Goal: Task Accomplishment & Management: Complete application form

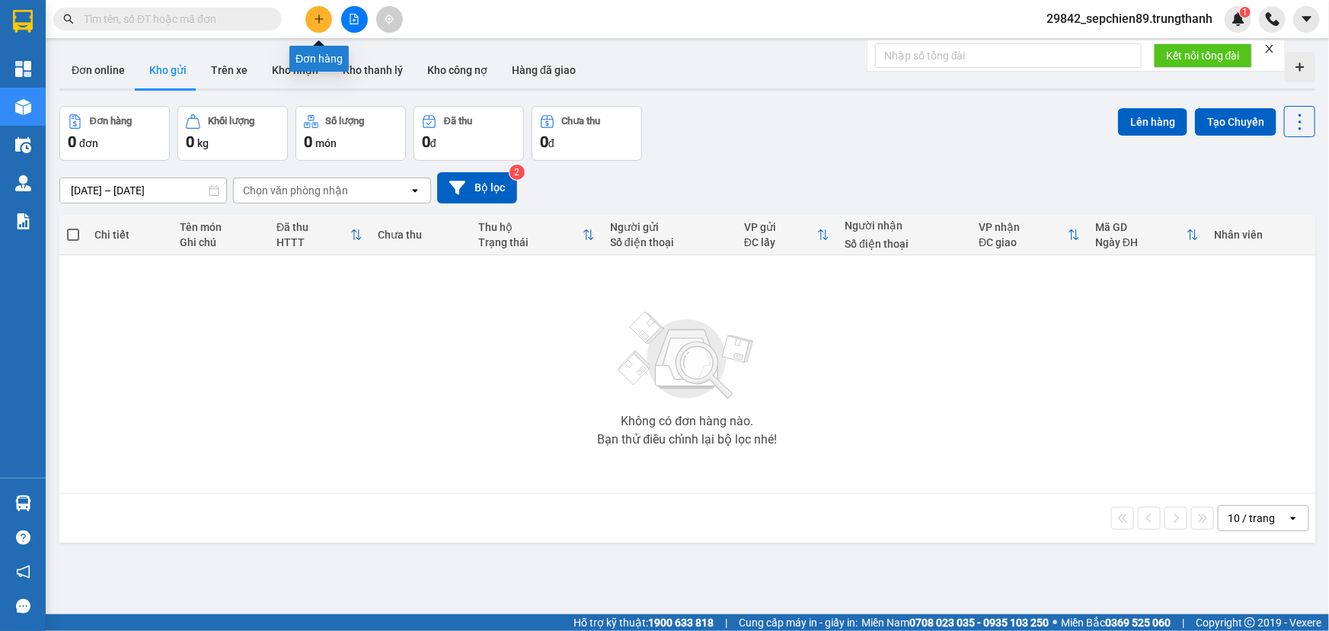
click at [324, 18] on icon "plus" at bounding box center [319, 19] width 11 height 11
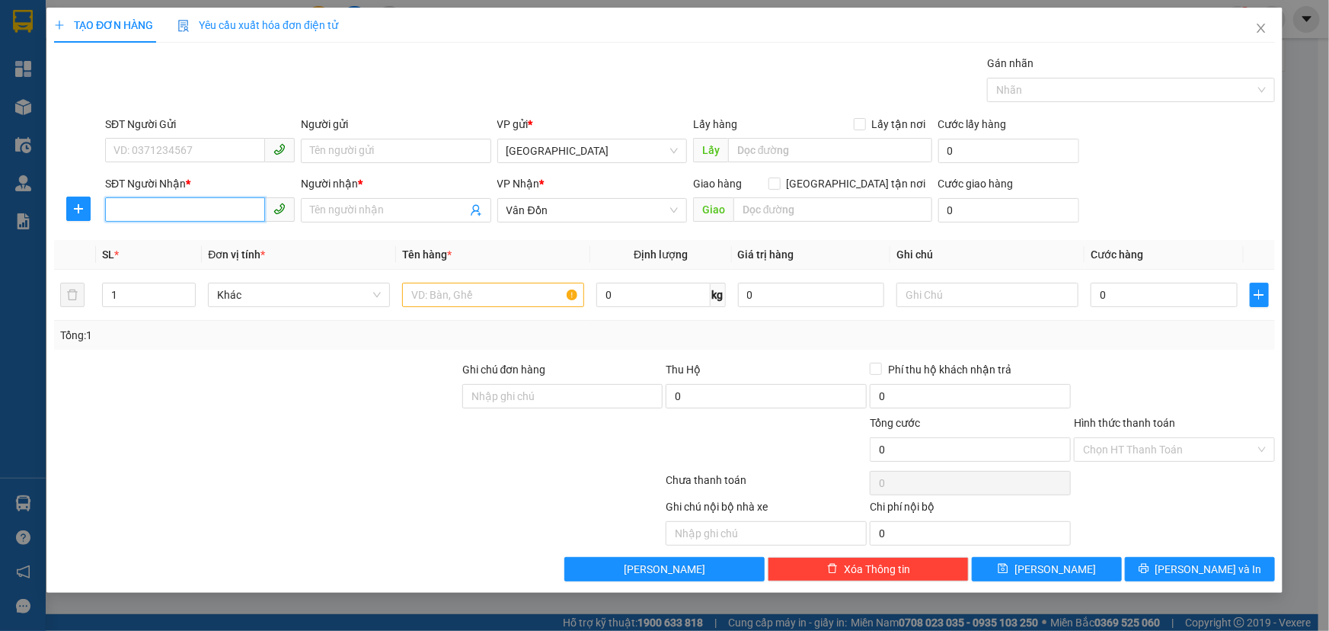
click at [144, 218] on input "SĐT Người Nhận *" at bounding box center [185, 209] width 160 height 24
type input "0343369845"
click at [229, 235] on div "0343369845 - a dũng" at bounding box center [199, 240] width 171 height 17
type input "a dũng"
type input "hạ long"
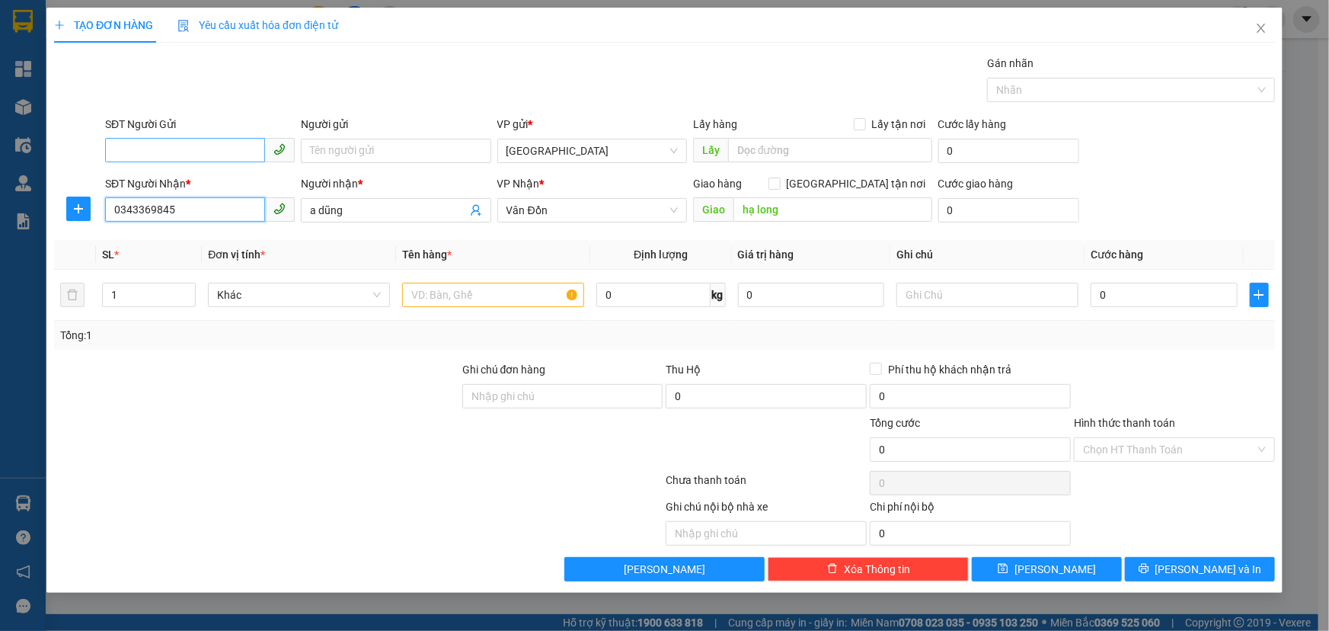
type input "0343369845"
click at [178, 150] on input "SĐT Người Gửi" at bounding box center [185, 150] width 160 height 24
click at [195, 210] on div "0816346179 - anh khách" at bounding box center [199, 205] width 171 height 17
type input "0816346179"
type input "anh khách"
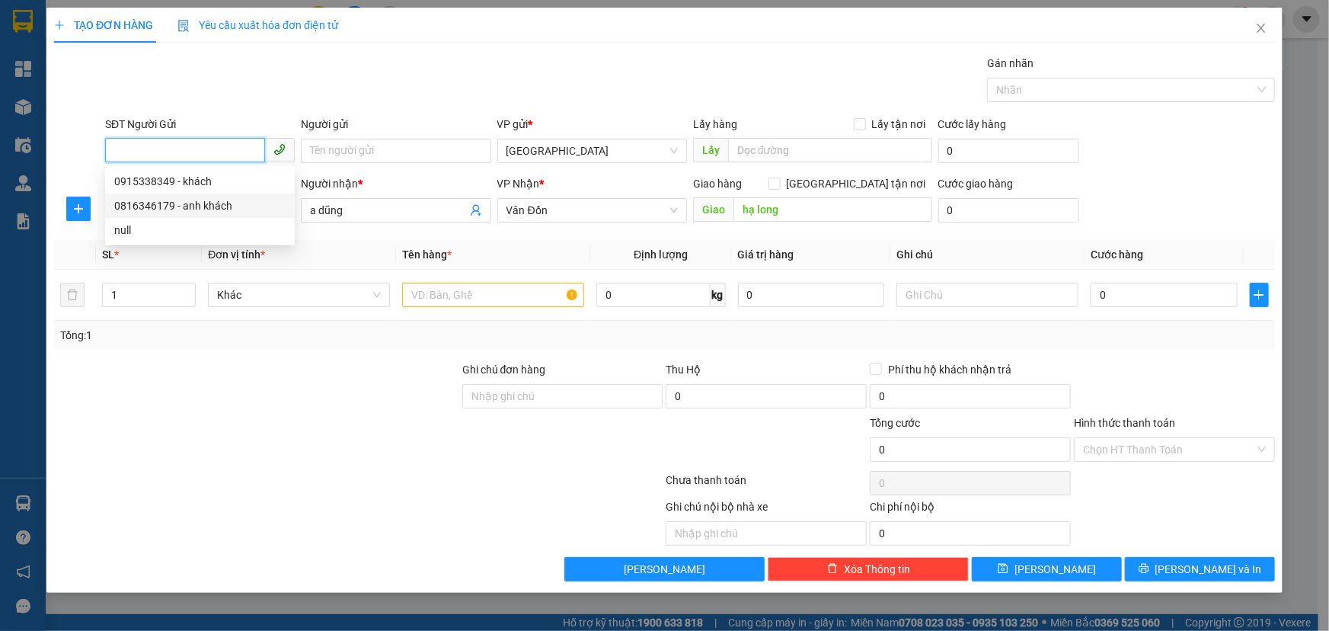
type input "vphn"
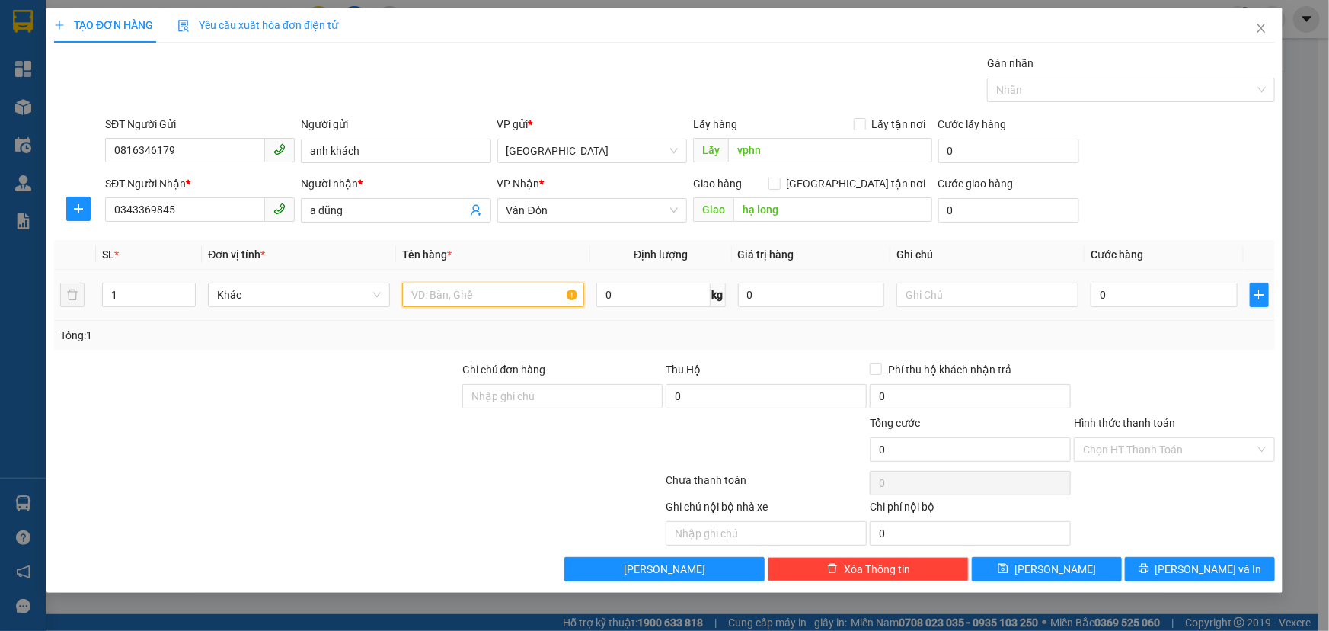
click at [514, 304] on input "text" at bounding box center [493, 295] width 182 height 24
type input "hộp bé"
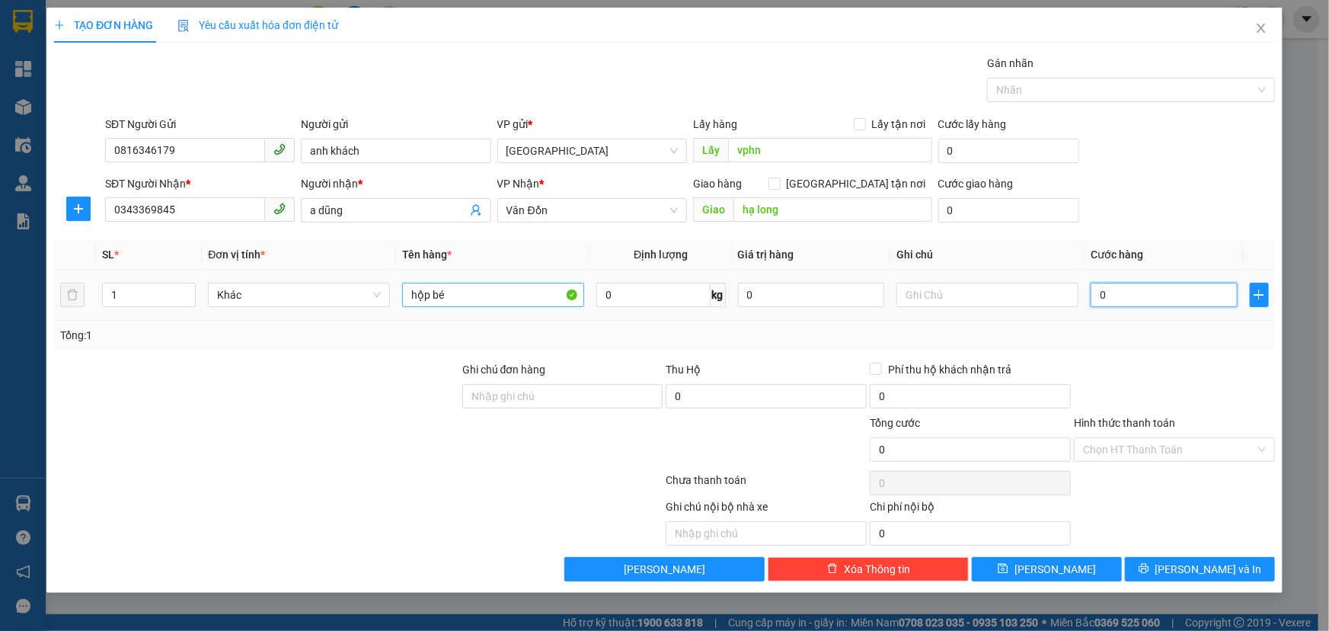
type input "5"
type input "50"
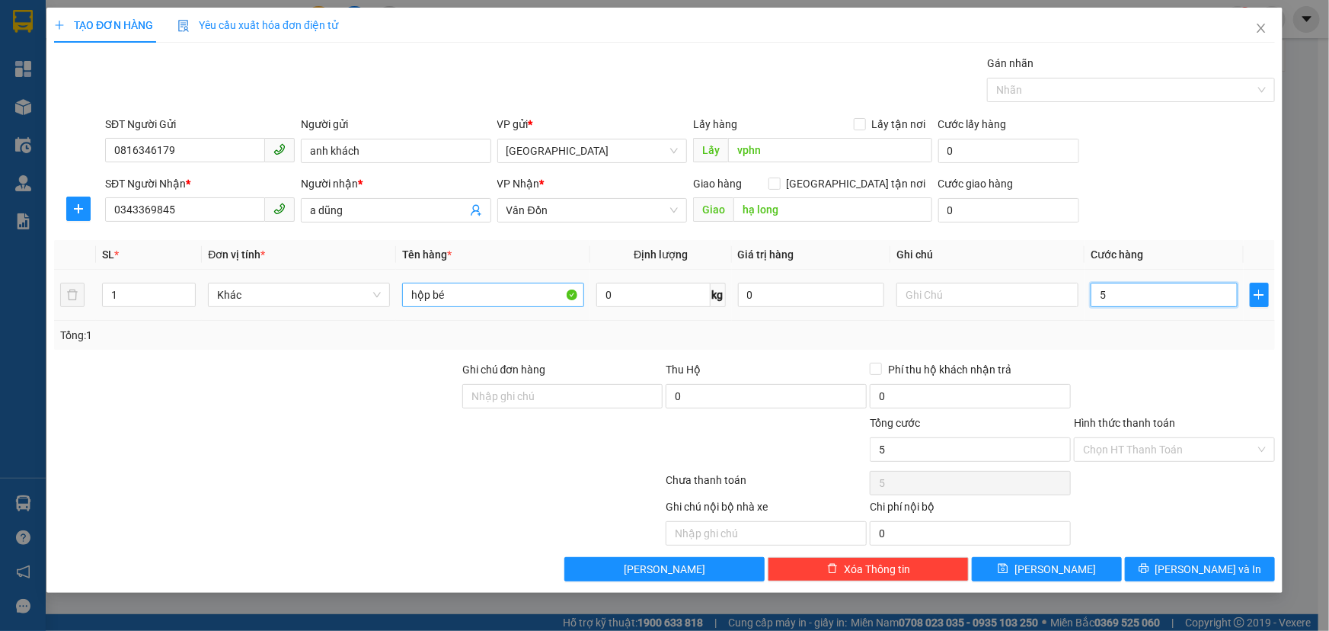
type input "50"
type input "500"
type input "5.000"
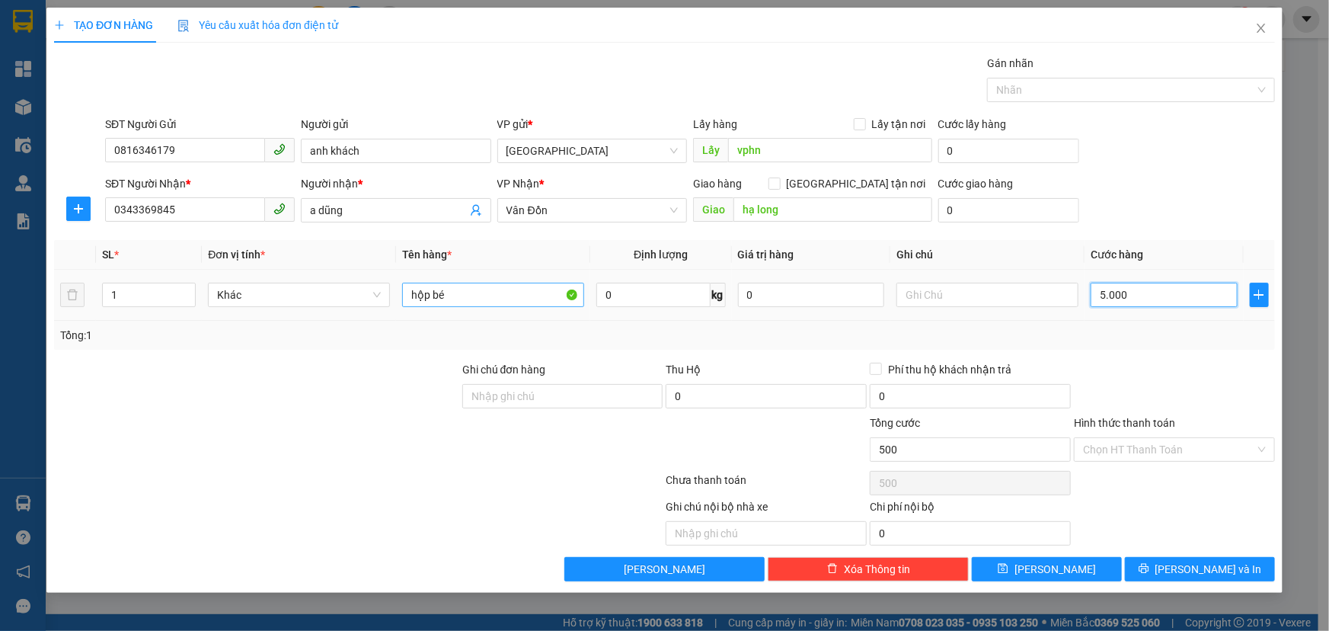
type input "5.000"
type input "50.000"
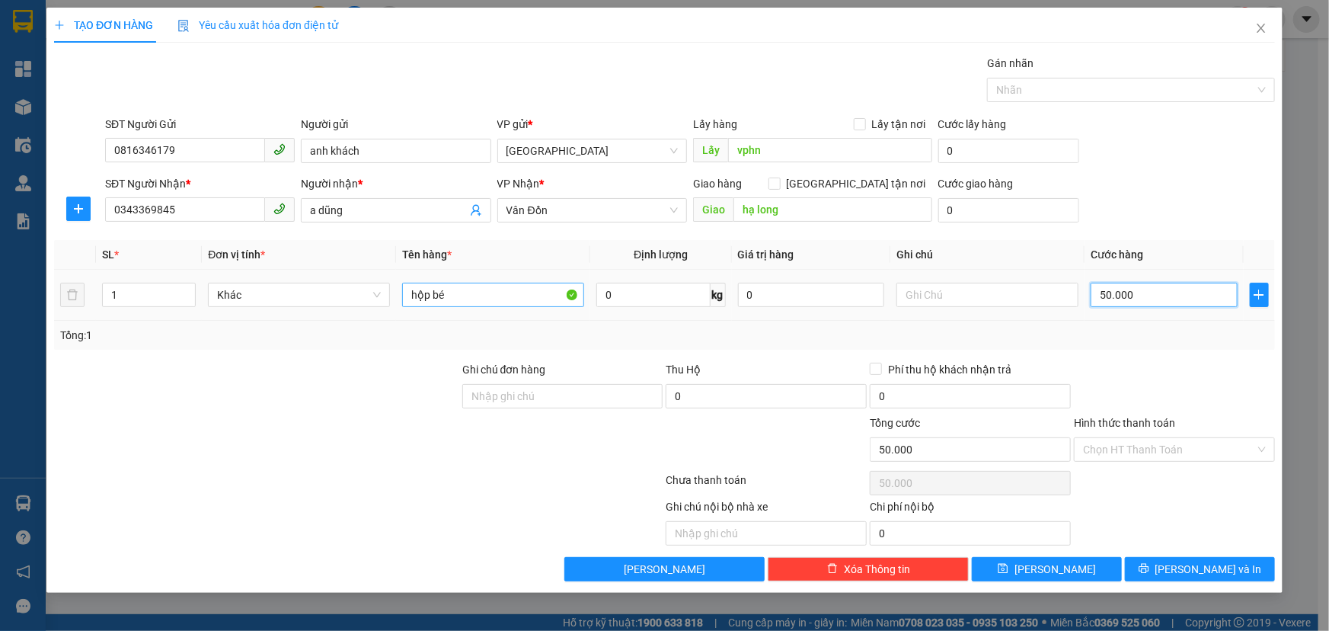
type input "50.000"
click at [1055, 582] on div "TẠO ĐƠN HÀNG Yêu cầu xuất hóa đơn điện tử Transit Pickup Surcharge Ids Transit …" at bounding box center [664, 300] width 1236 height 585
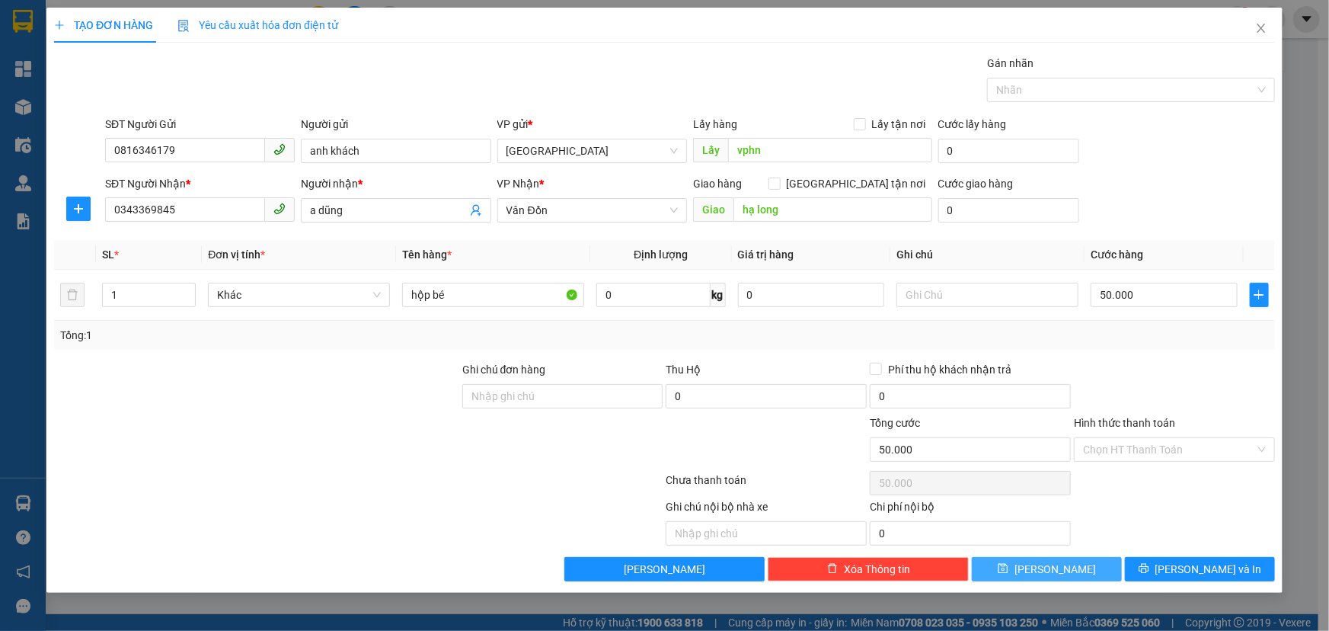
click at [1038, 561] on button "Lưu" at bounding box center [1047, 569] width 150 height 24
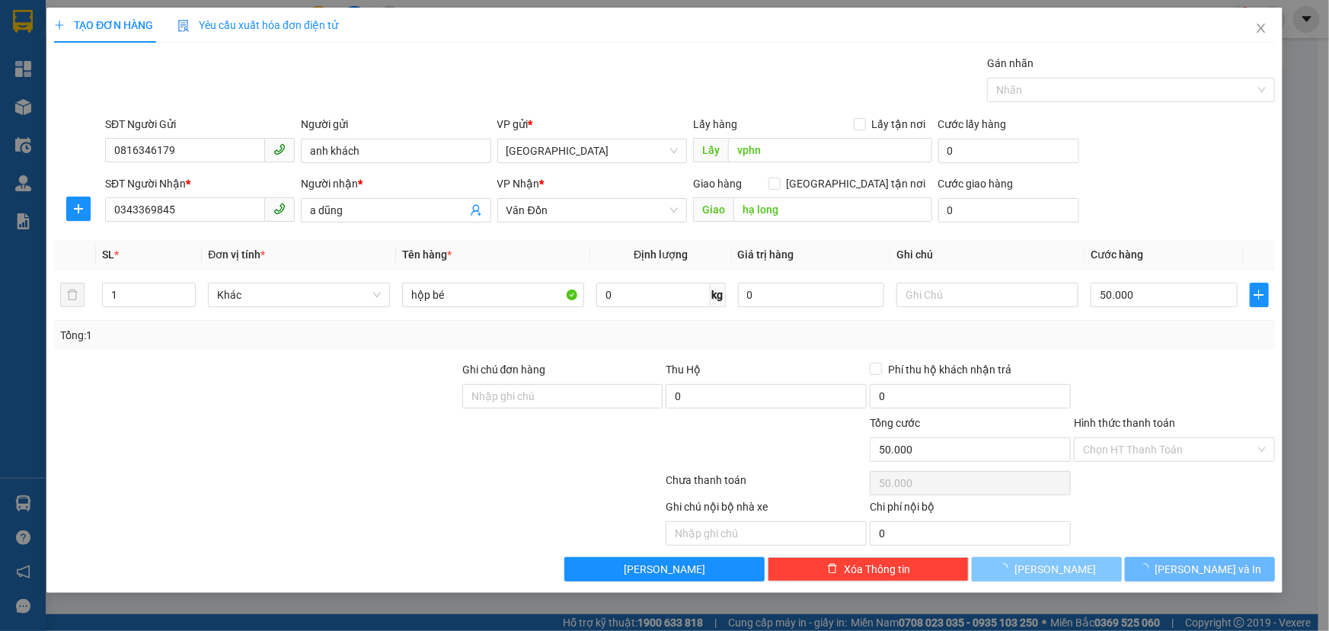
type input "0"
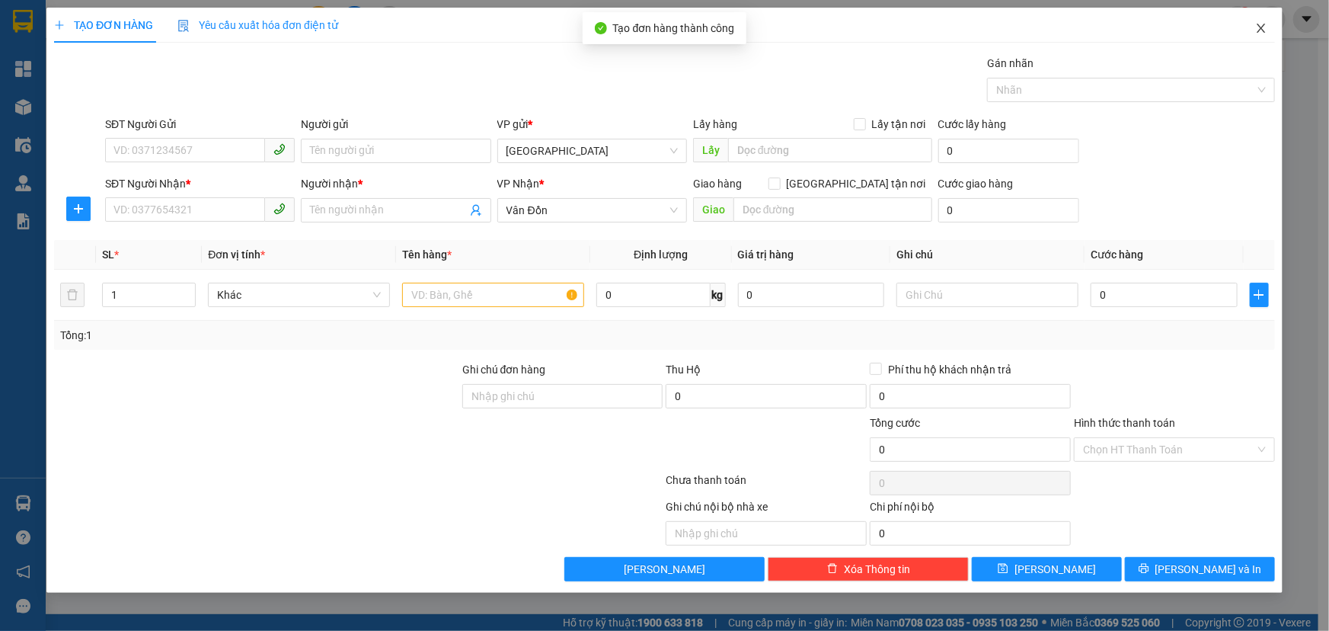
click at [1259, 30] on icon "close" at bounding box center [1262, 28] width 12 height 12
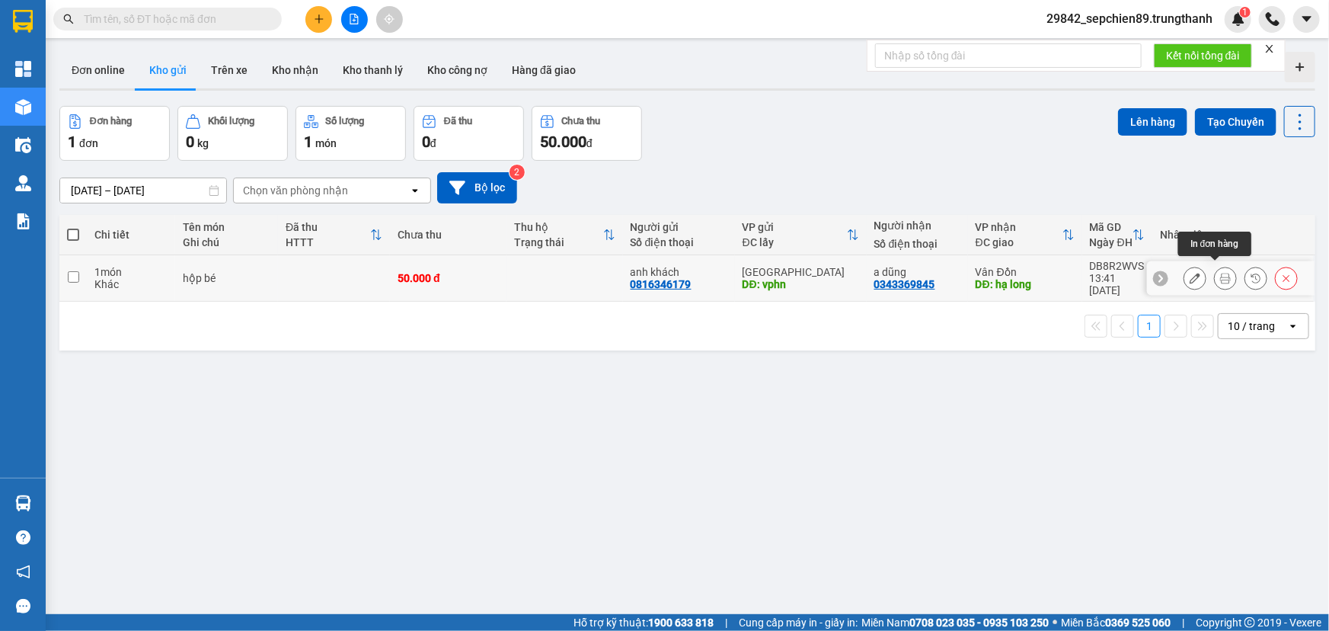
click at [1220, 274] on icon at bounding box center [1225, 278] width 11 height 11
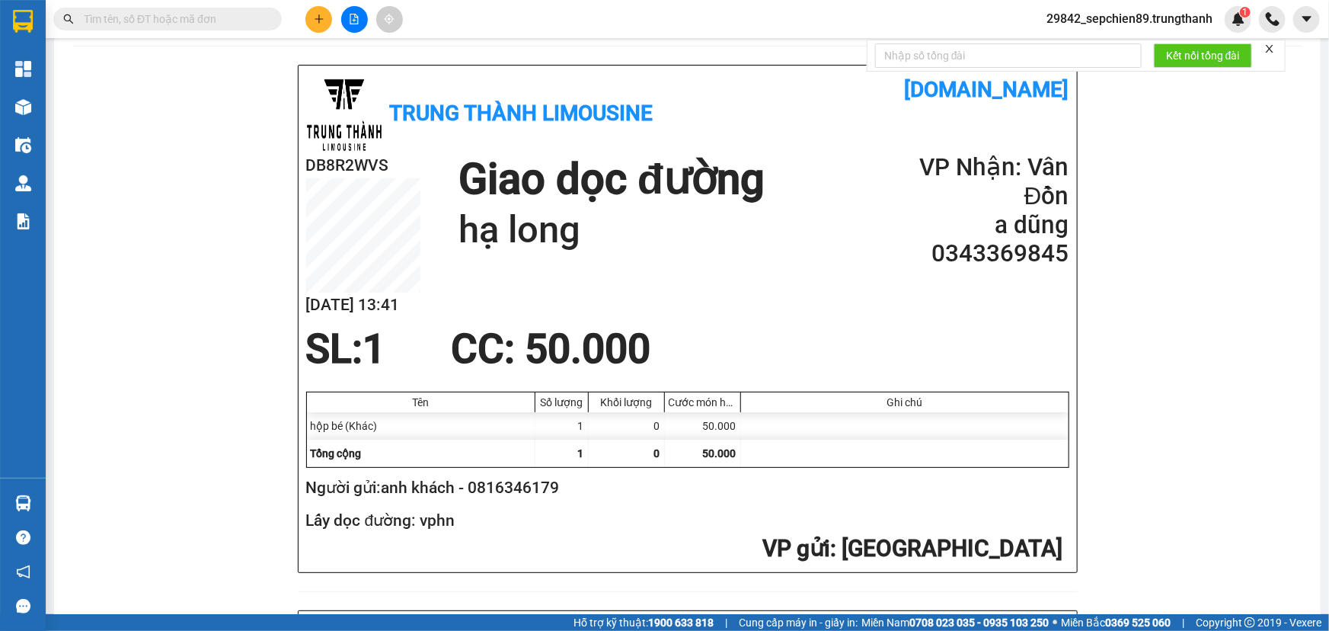
scroll to position [66, 0]
